Goal: Use online tool/utility: Use online tool/utility

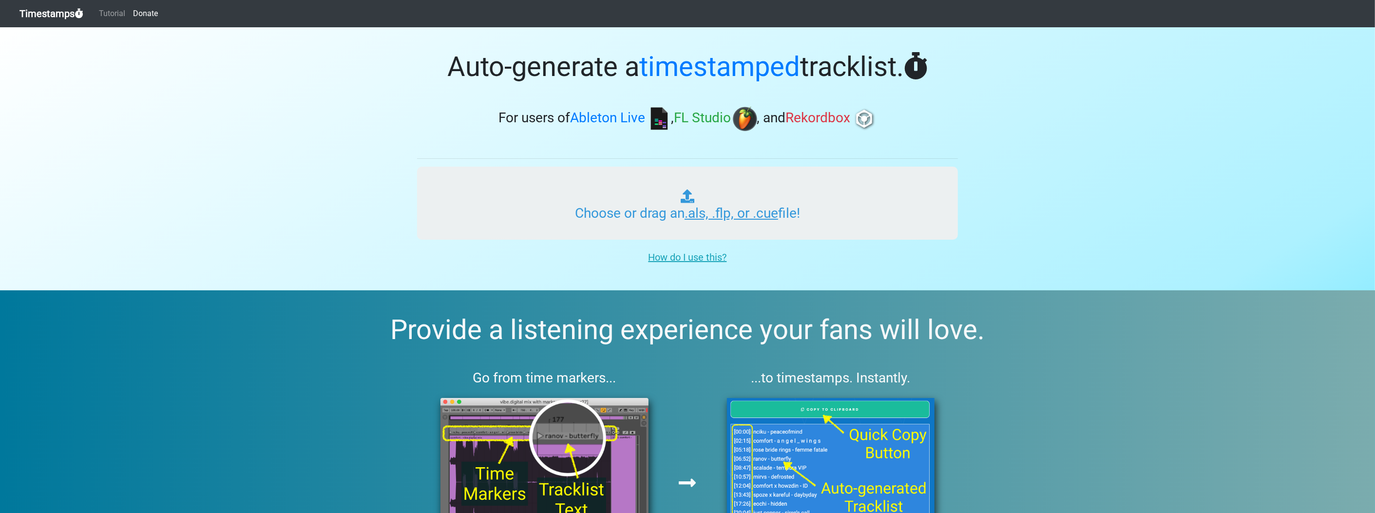
click at [579, 201] on input "Choose or drag an .als, .flp, or .cue file!" at bounding box center [687, 203] width 541 height 73
type input "C:\fakepath\fiyana 2_2.flp"
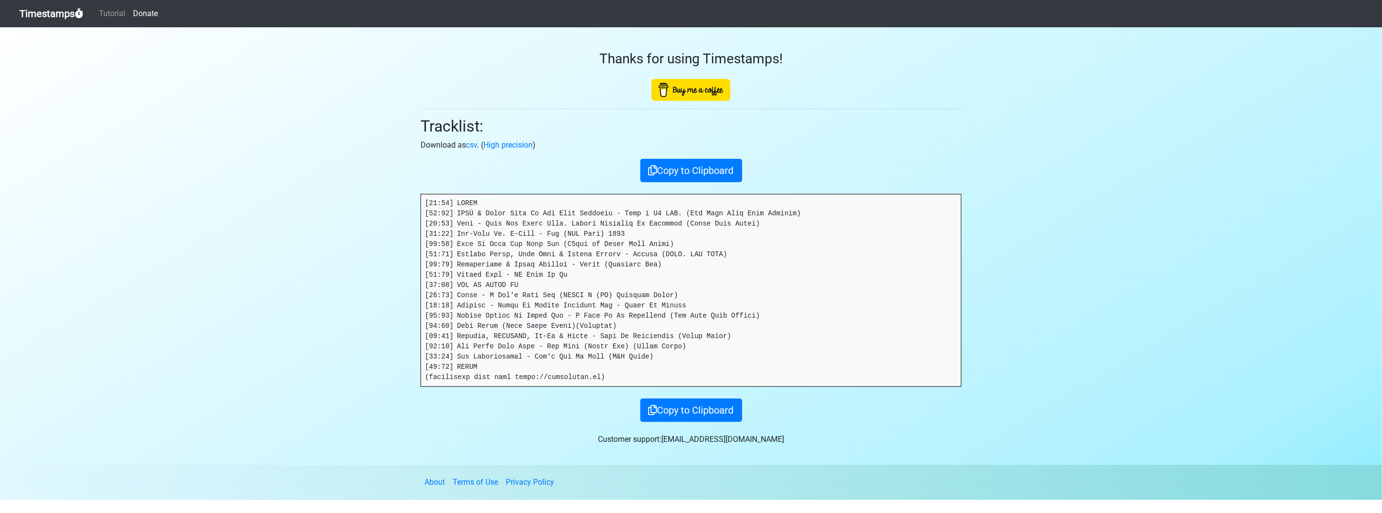
click at [161, 271] on section "Thanks for using Timestamps! Tracklist: Download as csv . ( High precision ) Co…" at bounding box center [691, 245] width 1382 height 437
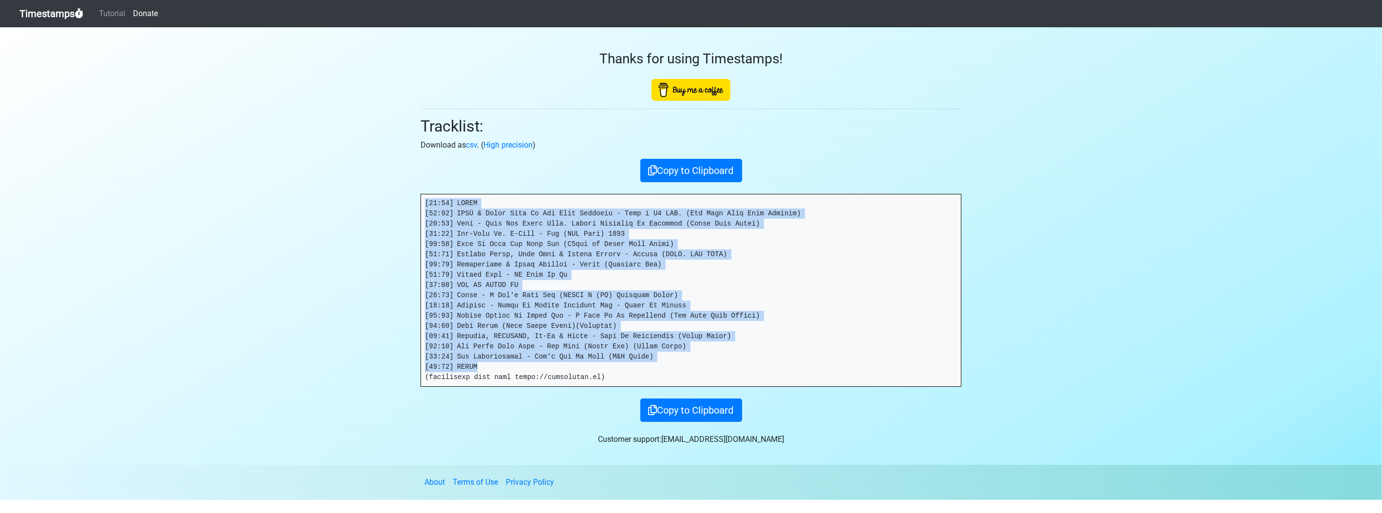
drag, startPoint x: 426, startPoint y: 202, endPoint x: 616, endPoint y: 367, distance: 251.4
click at [616, 367] on pre at bounding box center [691, 290] width 540 height 192
copy pre "[00:00] INTRO [00:00] ROSÉ & Bruno Mars Vs Far East Movement - Like a G6 APT. …"
